Goal: Transaction & Acquisition: Book appointment/travel/reservation

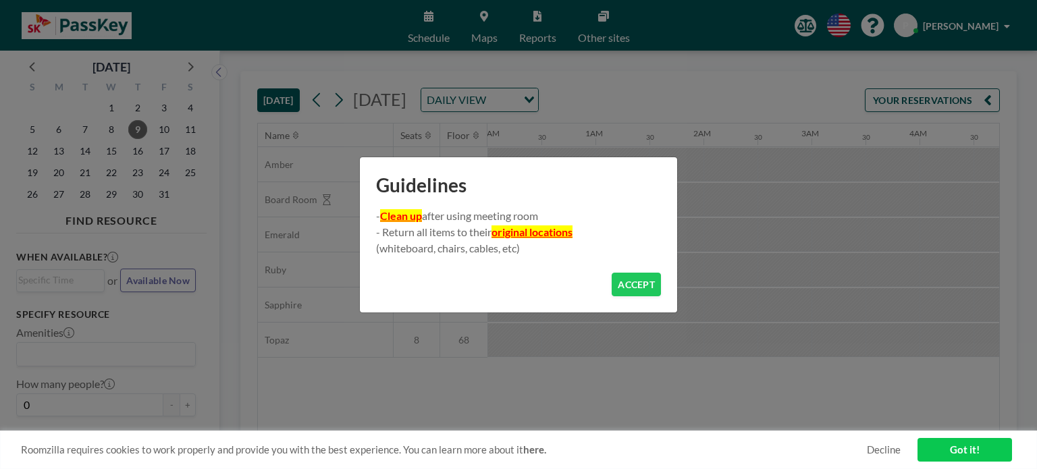
scroll to position [0, 1026]
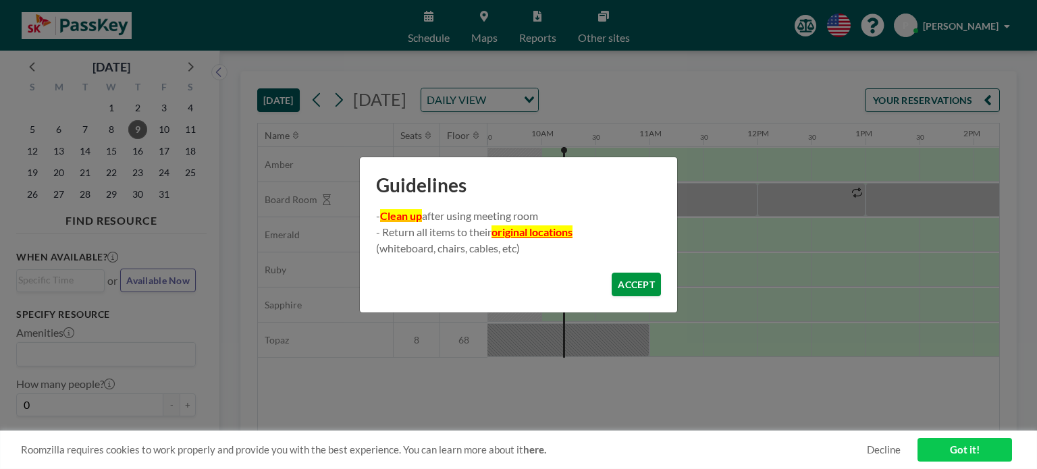
click at [625, 287] on button "ACCEPT" at bounding box center [636, 285] width 49 height 24
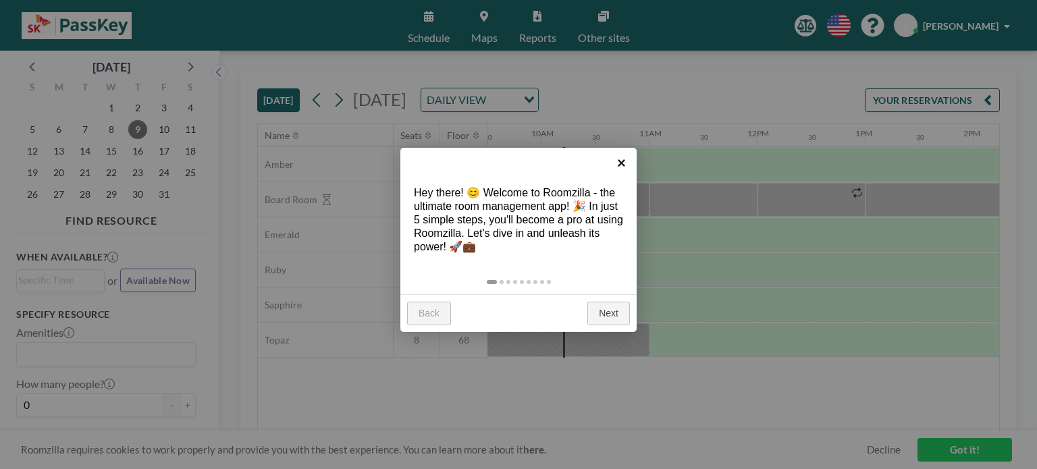
click at [627, 157] on link "×" at bounding box center [621, 163] width 30 height 30
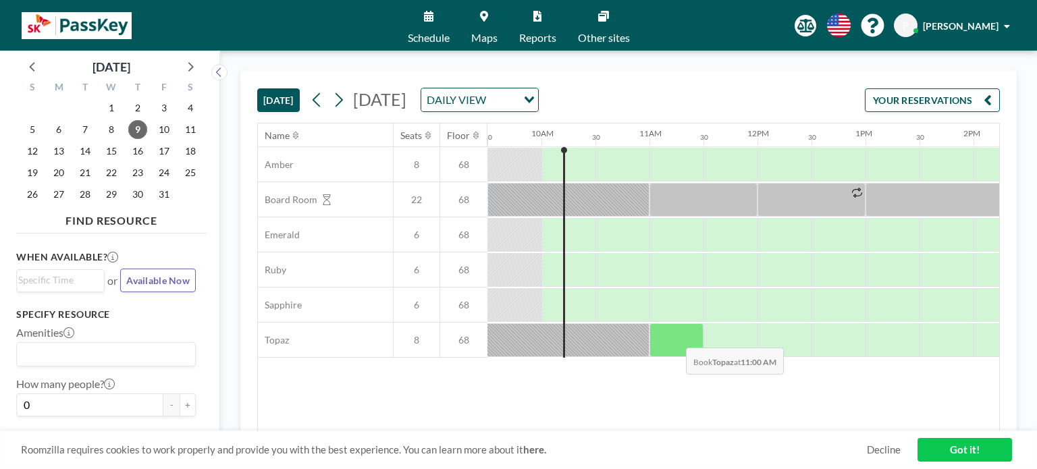
click at [675, 337] on div at bounding box center [677, 340] width 54 height 34
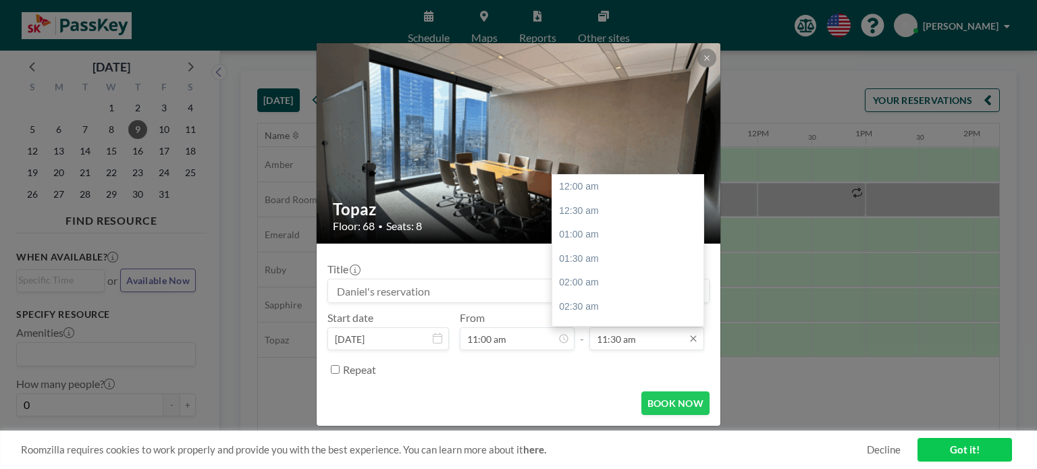
scroll to position [553, 0]
click at [694, 338] on icon at bounding box center [693, 339] width 6 height 6
click at [622, 235] on div "12:30 pm" at bounding box center [631, 235] width 158 height 24
type input "12:30 pm"
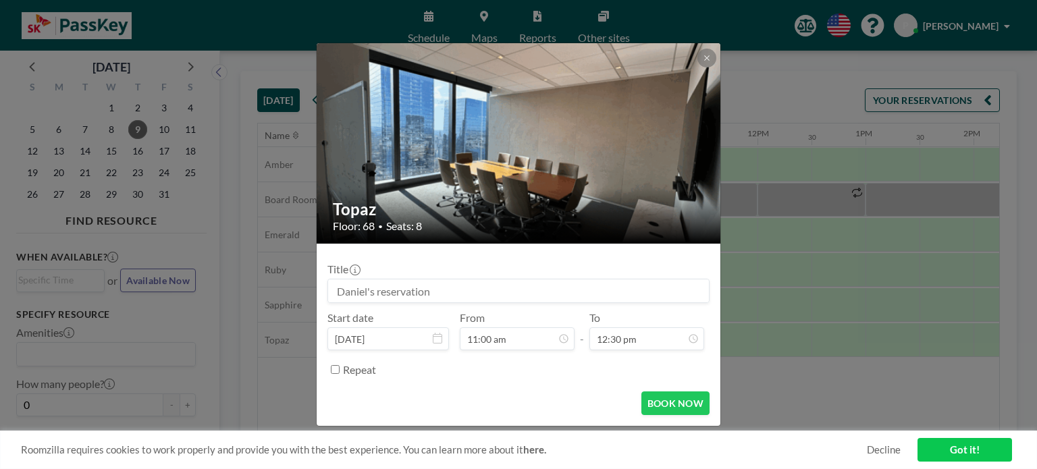
drag, startPoint x: 435, startPoint y: 292, endPoint x: 408, endPoint y: 298, distance: 28.3
click at [408, 298] on input at bounding box center [518, 291] width 381 height 23
type input "M"
type input "Horizon Modules 1 and 4"
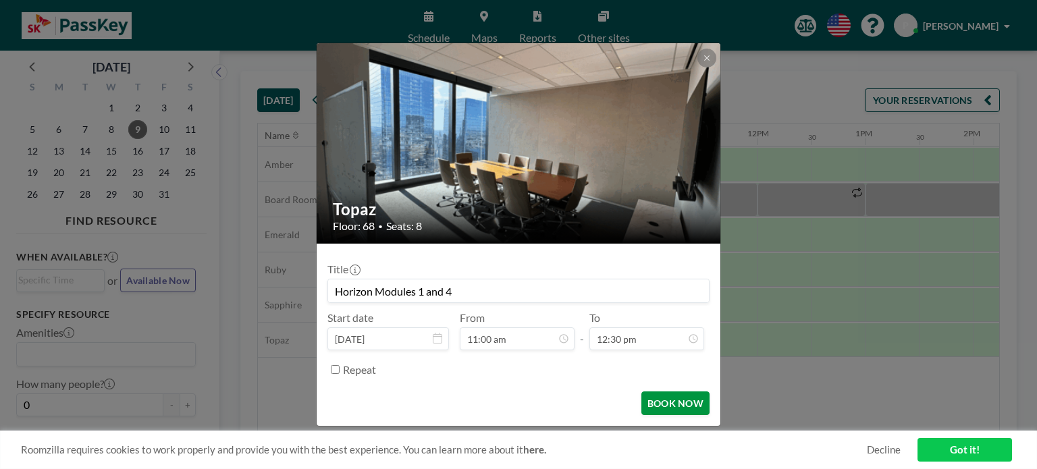
click at [683, 399] on button "BOOK NOW" at bounding box center [675, 404] width 68 height 24
